Goal: Task Accomplishment & Management: Use online tool/utility

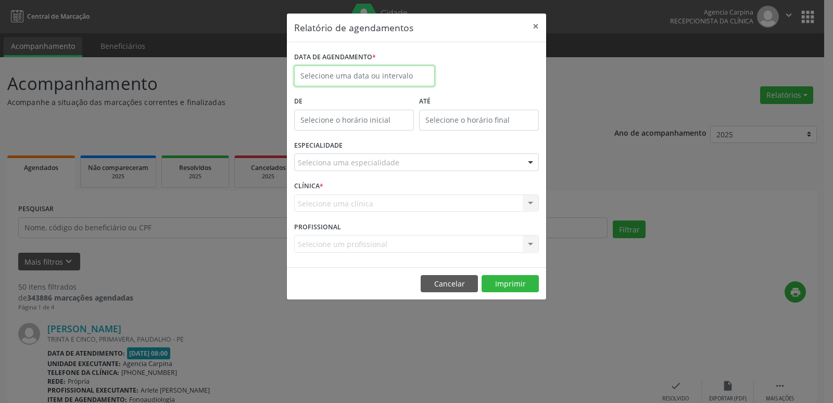
click at [359, 69] on input "text" at bounding box center [364, 76] width 141 height 21
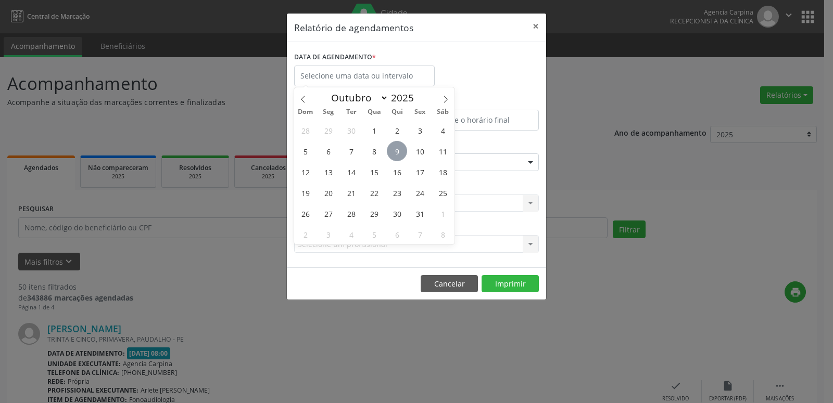
click at [398, 156] on span "9" at bounding box center [397, 151] width 20 height 20
type input "09/10/2025"
click at [398, 156] on span "9" at bounding box center [397, 151] width 20 height 20
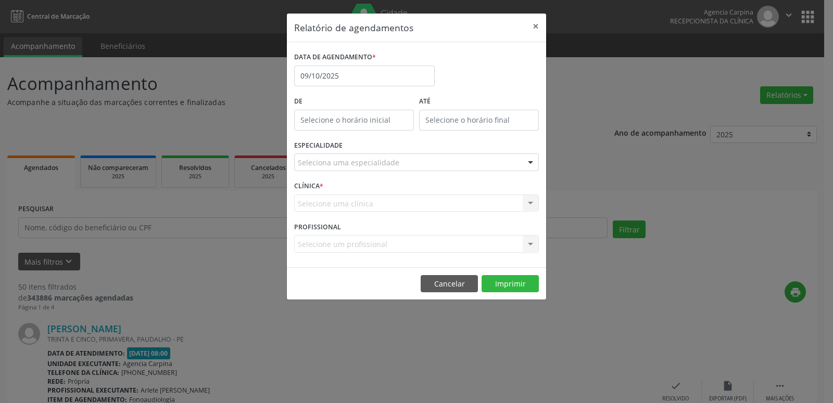
click at [398, 156] on div "Seleciona uma especialidade" at bounding box center [416, 163] width 245 height 18
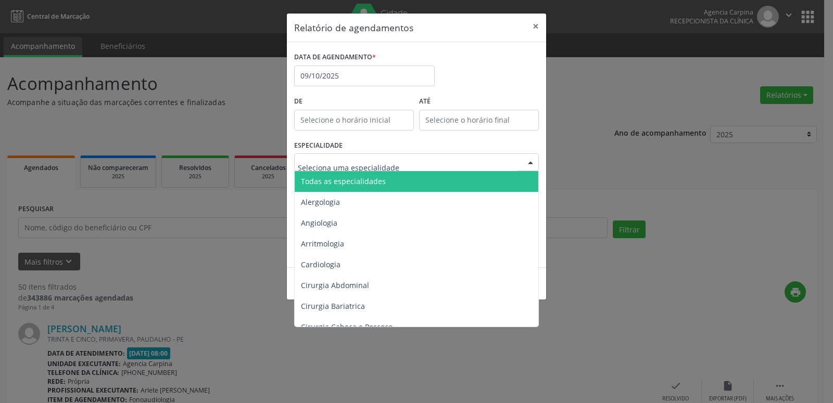
click at [398, 185] on span "Todas as especialidades" at bounding box center [417, 181] width 245 height 21
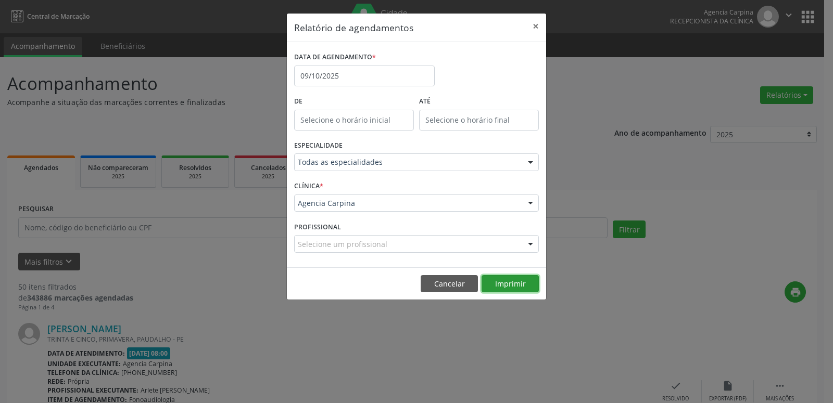
click at [510, 282] on button "Imprimir" at bounding box center [509, 284] width 57 height 18
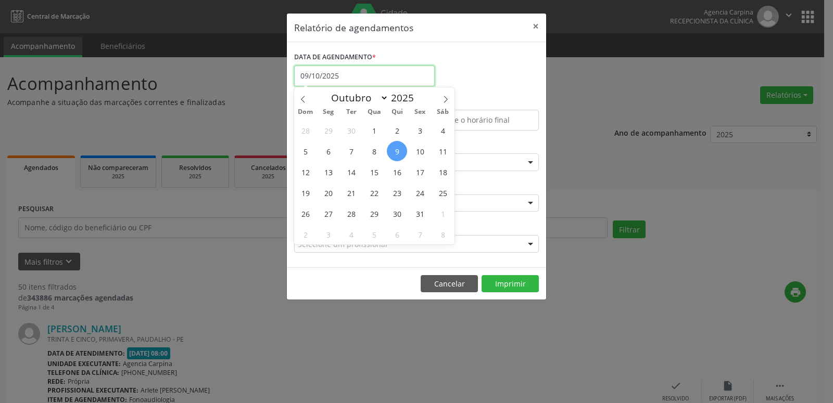
click at [393, 79] on input "09/10/2025" at bounding box center [364, 76] width 141 height 21
click at [511, 87] on div "DATA DE AGENDAMENTO * [DATE]" at bounding box center [416, 71] width 250 height 44
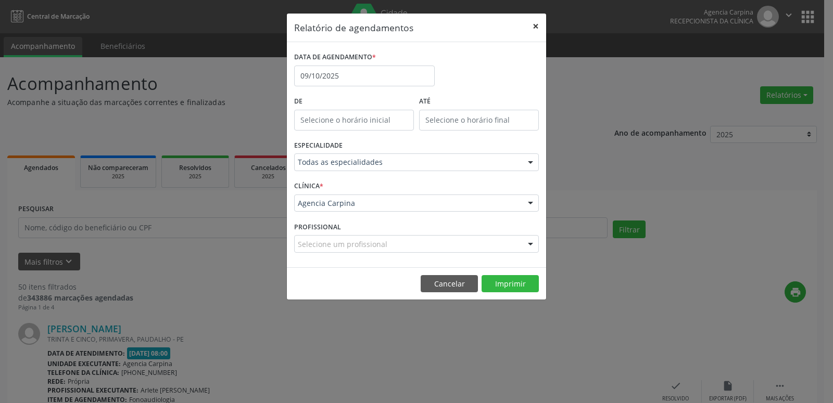
click at [536, 30] on button "×" at bounding box center [535, 27] width 21 height 26
